Goal: Information Seeking & Learning: Learn about a topic

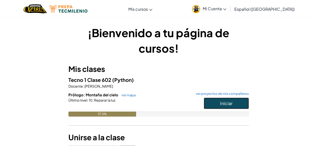
click at [223, 102] on font "Iniciar" at bounding box center [226, 104] width 13 height 6
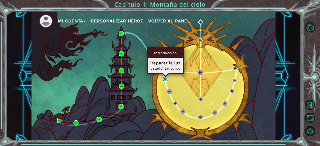
click at [165, 79] on img at bounding box center [165, 79] width 5 height 5
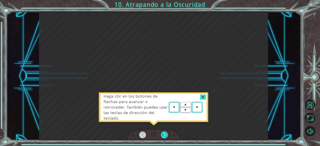
click at [167, 137] on div at bounding box center [164, 135] width 7 height 7
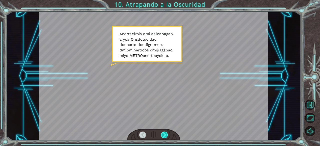
click at [166, 136] on div at bounding box center [164, 135] width 7 height 7
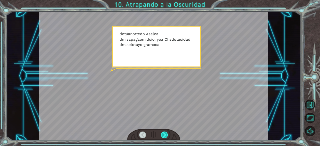
click at [166, 136] on div at bounding box center [164, 135] width 7 height 7
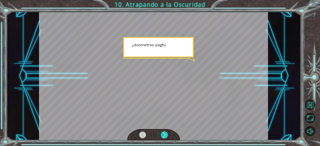
click at [166, 136] on div at bounding box center [164, 135] width 7 height 7
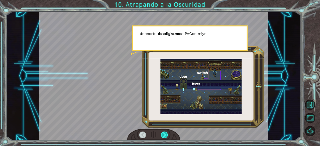
click at [166, 136] on div at bounding box center [164, 135] width 7 height 7
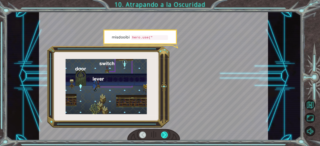
click at [166, 136] on div at bounding box center [164, 135] width 7 height 7
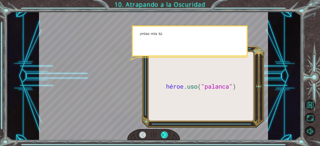
click at [166, 136] on div at bounding box center [164, 135] width 7 height 7
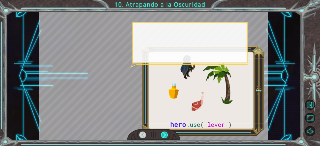
click at [166, 136] on div at bounding box center [164, 135] width 7 height 7
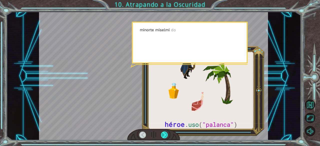
click at [166, 136] on div at bounding box center [164, 135] width 7 height 7
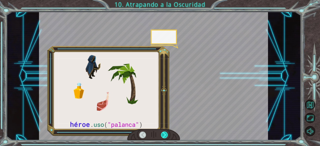
click at [166, 136] on div at bounding box center [164, 135] width 7 height 7
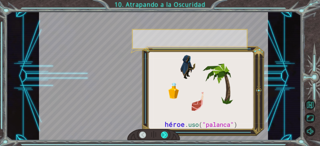
click at [166, 136] on div at bounding box center [164, 135] width 7 height 7
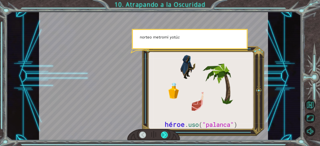
click at [166, 136] on div at bounding box center [164, 135] width 7 height 7
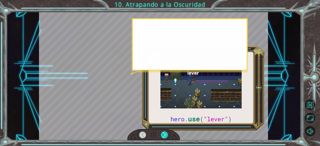
click at [166, 136] on div at bounding box center [164, 135] width 7 height 7
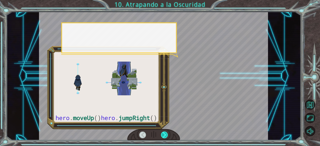
click at [166, 136] on div at bounding box center [164, 135] width 7 height 7
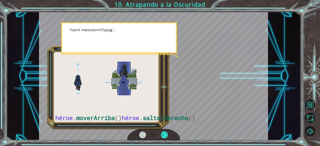
click at [166, 136] on div at bounding box center [164, 135] width 7 height 7
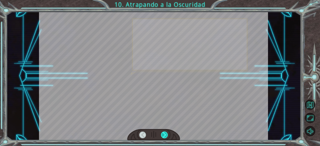
click at [166, 136] on div at bounding box center [164, 135] width 7 height 7
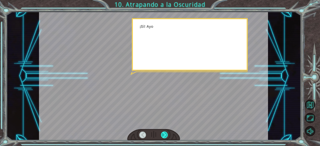
click at [166, 136] on div at bounding box center [164, 135] width 7 height 7
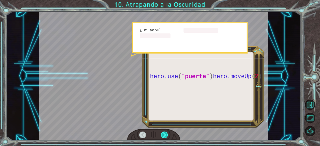
click at [166, 136] on div at bounding box center [164, 135] width 7 height 7
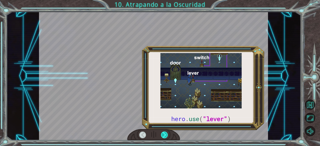
click at [166, 136] on div at bounding box center [164, 135] width 7 height 7
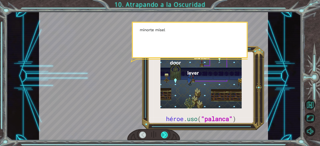
click at [166, 136] on div at bounding box center [164, 135] width 7 height 7
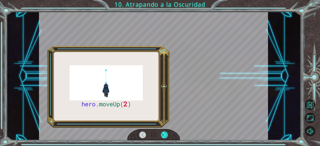
click at [166, 136] on div at bounding box center [164, 135] width 7 height 7
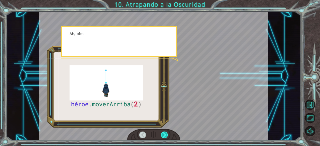
click at [166, 136] on div at bounding box center [164, 135] width 7 height 7
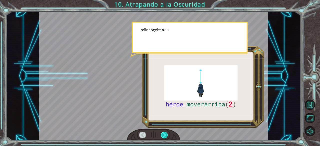
click at [166, 136] on div at bounding box center [164, 135] width 7 height 7
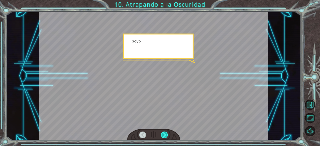
click at [166, 136] on div at bounding box center [164, 135] width 7 height 7
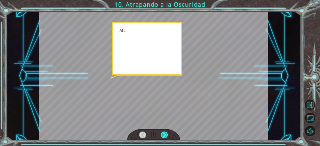
click at [166, 136] on div at bounding box center [164, 135] width 7 height 7
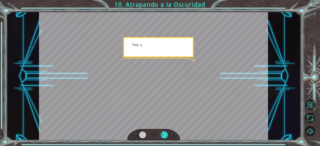
click at [166, 136] on div at bounding box center [164, 135] width 7 height 7
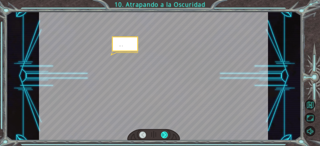
drag, startPoint x: 166, startPoint y: 136, endPoint x: 191, endPoint y: 116, distance: 31.9
click at [166, 136] on div at bounding box center [164, 135] width 7 height 7
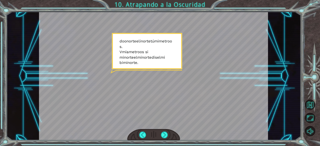
click at [165, 131] on div at bounding box center [153, 135] width 53 height 12
click at [165, 132] on div at bounding box center [164, 135] width 7 height 7
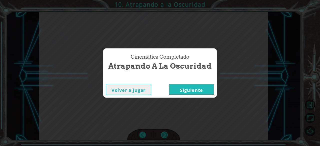
click at [165, 133] on div "Cinemática Completado Atrapando a la Oscuridad Volver a jugar [GEOGRAPHIC_DATA]" at bounding box center [160, 73] width 320 height 146
click at [189, 89] on font "Siguiente" at bounding box center [191, 90] width 23 height 6
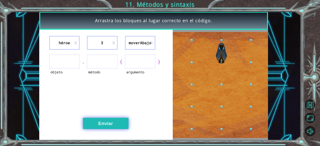
click at [122, 123] on button "Enviar" at bounding box center [106, 123] width 46 height 11
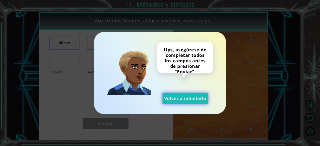
click at [185, 98] on font "Volver a intentarlo" at bounding box center [185, 98] width 42 height 5
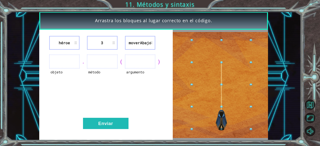
click at [63, 60] on ul at bounding box center [64, 62] width 30 height 14
click at [74, 62] on ul at bounding box center [64, 62] width 30 height 14
click at [102, 62] on ul at bounding box center [102, 62] width 30 height 14
click at [99, 43] on li "3" at bounding box center [102, 43] width 30 height 14
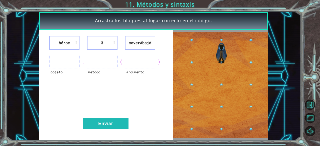
click at [103, 43] on font "3" at bounding box center [102, 42] width 2 height 5
click at [69, 64] on ul at bounding box center [64, 62] width 30 height 14
click at [107, 43] on li "3" at bounding box center [102, 43] width 30 height 14
click at [133, 47] on li "moverAbajo" at bounding box center [140, 43] width 30 height 14
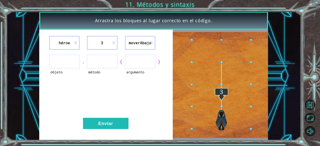
click at [142, 44] on font "moverAbajo" at bounding box center [140, 42] width 23 height 5
click at [99, 41] on li "3" at bounding box center [102, 43] width 30 height 14
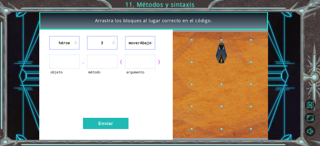
click at [102, 42] on font "3" at bounding box center [102, 42] width 2 height 5
drag, startPoint x: 102, startPoint y: 43, endPoint x: 105, endPoint y: 86, distance: 43.2
click at [102, 43] on font "3" at bounding box center [102, 42] width 2 height 5
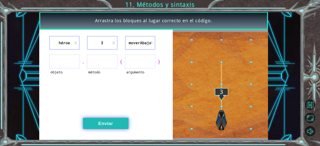
click at [103, 124] on font "Enviar" at bounding box center [105, 123] width 15 height 5
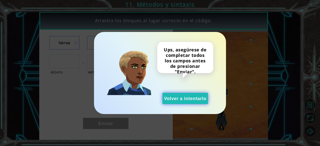
click at [198, 100] on font "Volver a intentarlo" at bounding box center [185, 98] width 42 height 5
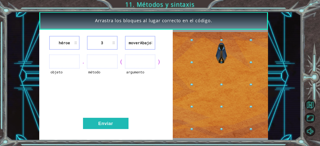
click at [142, 56] on ul at bounding box center [140, 62] width 30 height 14
click at [144, 46] on li "moverAbajo" at bounding box center [140, 43] width 30 height 14
drag, startPoint x: 107, startPoint y: 44, endPoint x: 98, endPoint y: 44, distance: 8.8
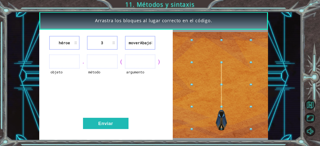
click at [98, 44] on li "3" at bounding box center [102, 43] width 30 height 14
click at [72, 43] on li "héroe" at bounding box center [64, 43] width 30 height 14
click at [69, 43] on font "héroe" at bounding box center [64, 42] width 11 height 5
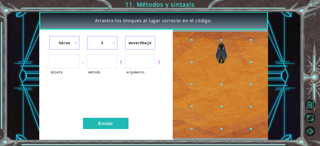
click at [63, 41] on font "héroe" at bounding box center [64, 42] width 11 height 5
click at [61, 60] on ul at bounding box center [64, 62] width 30 height 14
click at [64, 59] on ul at bounding box center [64, 62] width 30 height 14
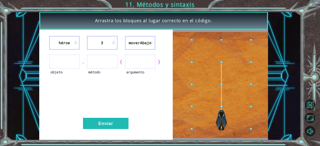
drag, startPoint x: 74, startPoint y: 59, endPoint x: 79, endPoint y: 60, distance: 5.4
click at [76, 59] on ul at bounding box center [64, 62] width 30 height 14
click at [95, 62] on ul at bounding box center [102, 62] width 30 height 14
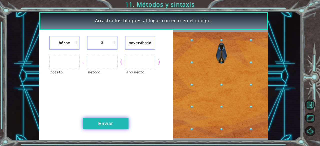
click at [108, 125] on font "Enviar" at bounding box center [105, 123] width 15 height 5
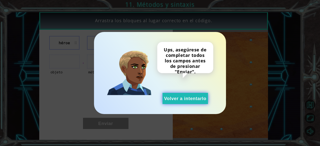
click at [183, 97] on font "Volver a intentarlo" at bounding box center [185, 98] width 42 height 5
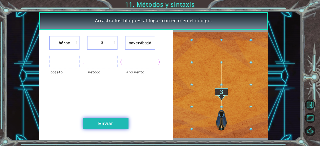
click at [109, 121] on button "Enviar" at bounding box center [106, 123] width 46 height 11
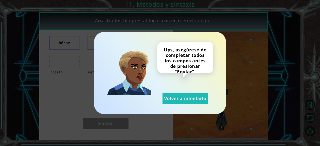
click at [196, 92] on div "Ups, asegúrese de completar todos los campos antes de presionar "Enviar". Volve…" at bounding box center [185, 73] width 56 height 62
click at [193, 98] on font "Volver a intentarlo" at bounding box center [185, 98] width 42 height 5
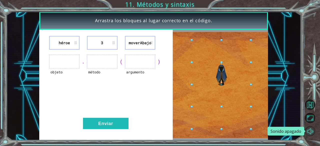
click at [314, 132] on button "Sonido apagado" at bounding box center [310, 131] width 10 height 10
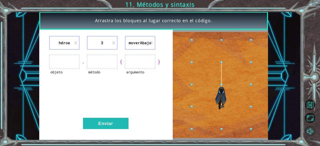
click at [314, 132] on button "Sonido encendido" at bounding box center [310, 131] width 10 height 10
click at [68, 41] on font "héroe" at bounding box center [64, 42] width 11 height 5
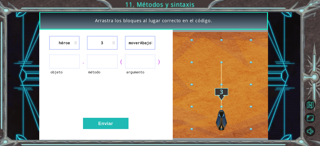
click at [81, 43] on div "héroe 3 moverAbajo" at bounding box center [106, 43] width 121 height 14
click at [78, 43] on li "héroe" at bounding box center [64, 43] width 30 height 14
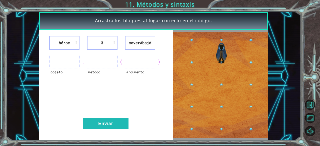
click at [78, 43] on li "héroe" at bounding box center [64, 43] width 30 height 14
click at [89, 45] on li "3" at bounding box center [102, 43] width 30 height 14
click at [90, 45] on li "3" at bounding box center [102, 43] width 30 height 14
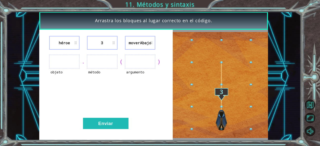
drag, startPoint x: 69, startPoint y: 68, endPoint x: 57, endPoint y: 64, distance: 12.7
click at [65, 68] on ul at bounding box center [64, 62] width 30 height 14
click at [57, 64] on ul at bounding box center [64, 62] width 30 height 14
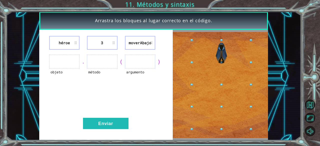
drag, startPoint x: 53, startPoint y: 61, endPoint x: 61, endPoint y: 60, distance: 8.9
click at [53, 61] on ul at bounding box center [64, 62] width 30 height 14
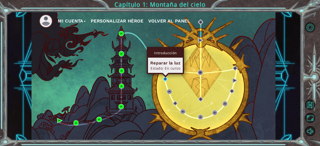
click at [165, 74] on div "Introducción Reparar la luz Estado: En curso" at bounding box center [165, 60] width 37 height 27
click at [165, 79] on img at bounding box center [165, 79] width 5 height 5
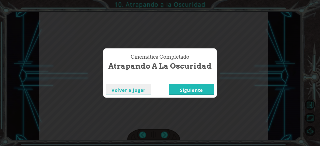
click at [194, 89] on font "Siguiente" at bounding box center [191, 90] width 23 height 6
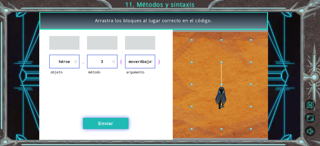
click at [119, 122] on button "Enviar" at bounding box center [106, 123] width 46 height 11
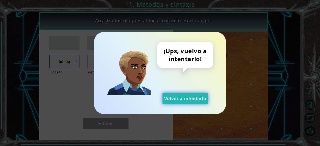
click at [190, 99] on font "Volver a intentarlo" at bounding box center [185, 98] width 42 height 5
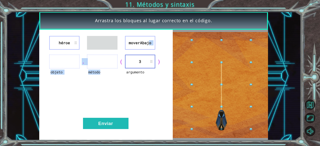
drag, startPoint x: 134, startPoint y: 37, endPoint x: 110, endPoint y: 57, distance: 31.3
click at [111, 57] on div "héroe moverAbajo objeto . método ( argumento 3 ) Enviar" at bounding box center [106, 85] width 134 height 111
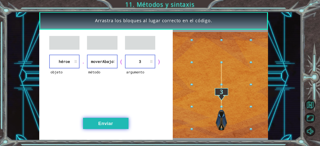
click at [111, 124] on font "Enviar" at bounding box center [105, 123] width 15 height 5
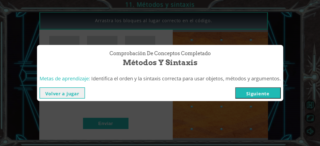
click at [252, 92] on font "Siguiente" at bounding box center [257, 94] width 23 height 6
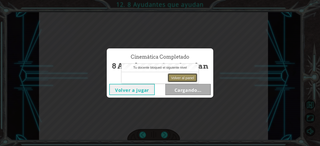
click at [190, 78] on font "Volver al panel" at bounding box center [182, 78] width 23 height 4
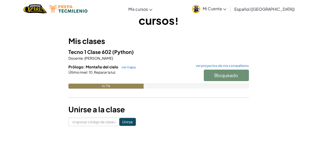
scroll to position [25, 0]
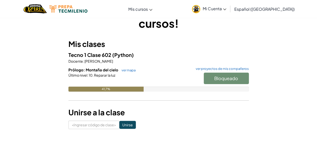
click at [225, 79] on div "Bloqueado" at bounding box center [223, 80] width 50 height 14
click at [233, 78] on div "Bloqueado" at bounding box center [223, 80] width 50 height 14
click at [225, 78] on div "Bloqueado" at bounding box center [223, 80] width 50 height 14
click at [131, 71] on font "ver mapa" at bounding box center [128, 70] width 14 height 4
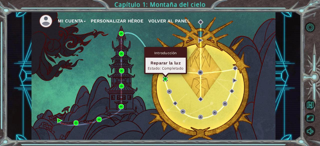
click at [166, 79] on img at bounding box center [165, 79] width 5 height 5
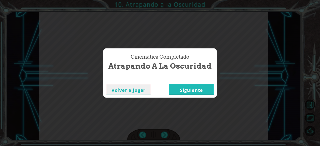
click at [206, 92] on button "Siguiente" at bounding box center [192, 89] width 46 height 11
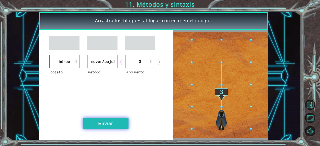
click at [106, 123] on font "Enviar" at bounding box center [105, 123] width 15 height 5
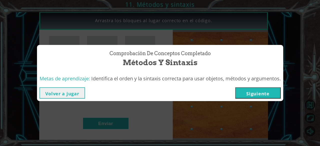
click at [260, 92] on font "Siguiente" at bounding box center [257, 94] width 23 height 6
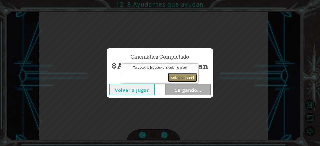
click at [183, 78] on font "Volver al panel" at bounding box center [182, 78] width 23 height 4
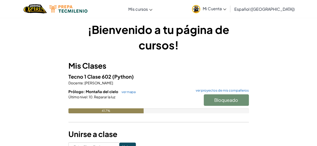
scroll to position [4, 0]
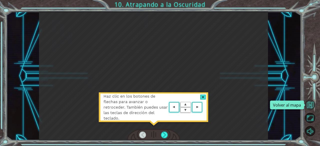
click at [309, 105] on button "Volver al mapa" at bounding box center [310, 105] width 10 height 10
